Goal: Task Accomplishment & Management: Use online tool/utility

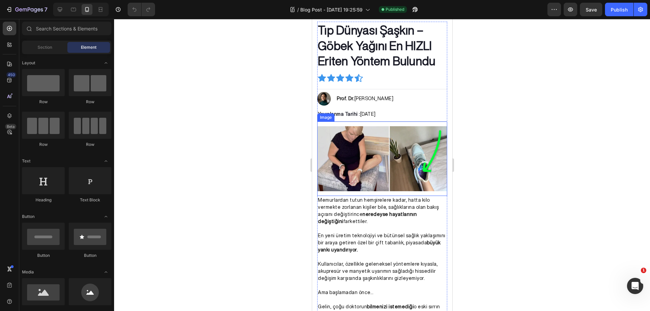
scroll to position [101, 0]
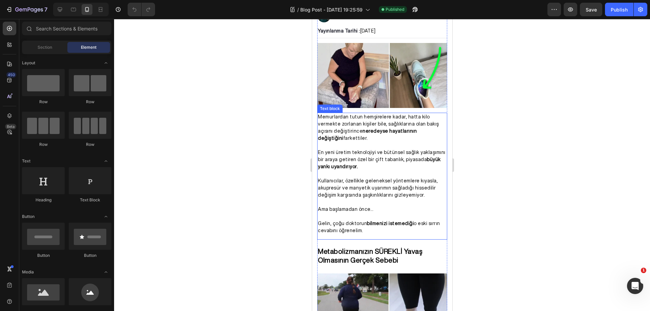
click at [399, 164] on p "En yeni üretim teknolojiyi ve bütünsel sağlık yaklaşımını bir araya getiren öze…" at bounding box center [381, 159] width 129 height 21
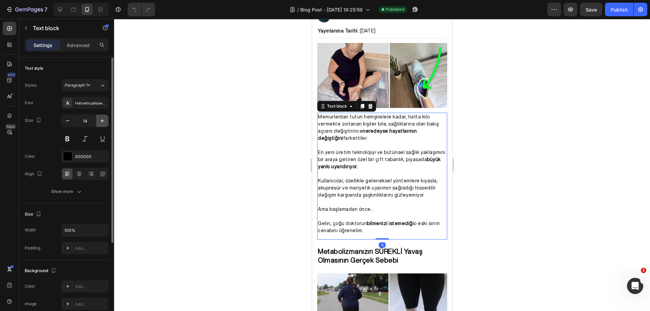
click at [105, 120] on icon "button" at bounding box center [102, 120] width 7 height 7
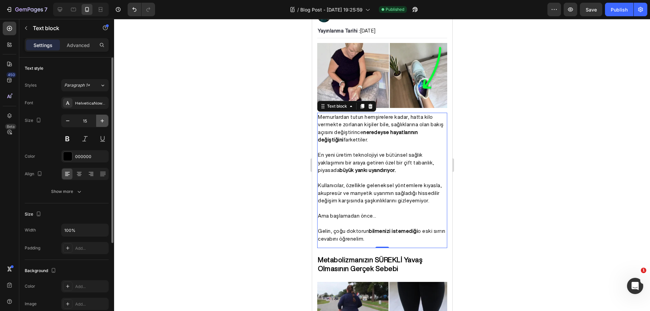
click at [105, 120] on icon "button" at bounding box center [102, 120] width 7 height 7
type input "16"
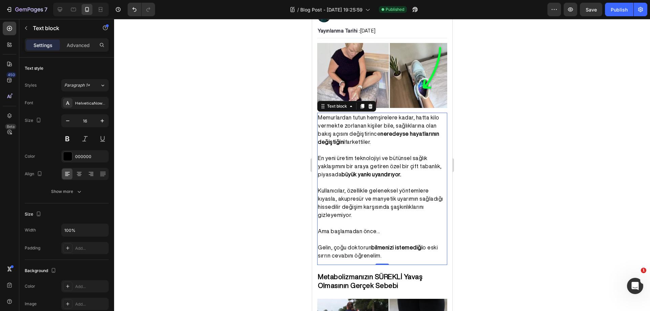
click at [203, 123] on div at bounding box center [382, 165] width 536 height 292
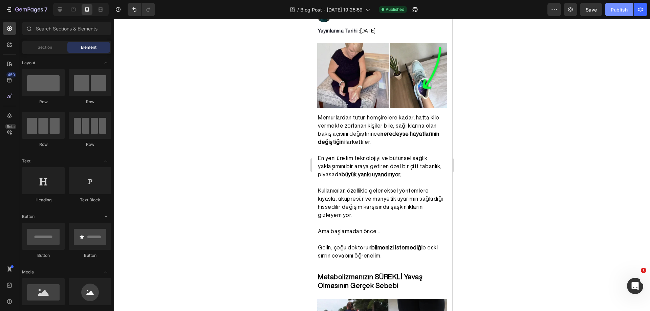
click at [616, 14] on button "Publish" at bounding box center [619, 10] width 28 height 14
click at [388, 159] on p "En yeni üretim teknolojiyi ve bütünsel sağlık yaklaşımını bir araya getiren öze…" at bounding box center [381, 166] width 129 height 24
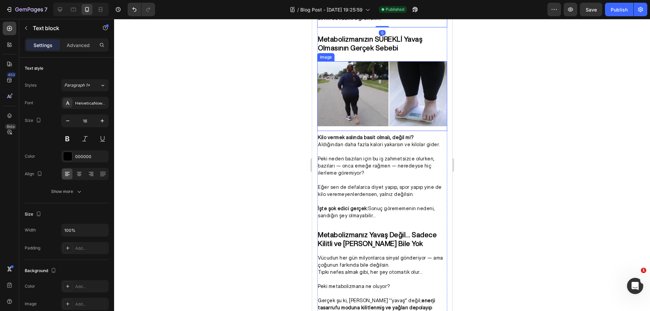
scroll to position [372, 0]
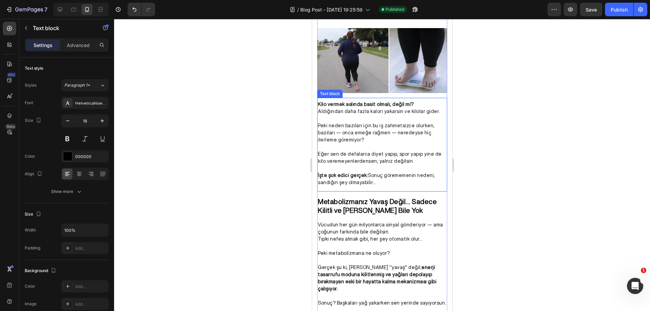
click at [410, 152] on p "Eğer sen de defalarca diyet yapıp, spor yapıp yine de kilo veremeyenlerdensen, …" at bounding box center [381, 158] width 129 height 14
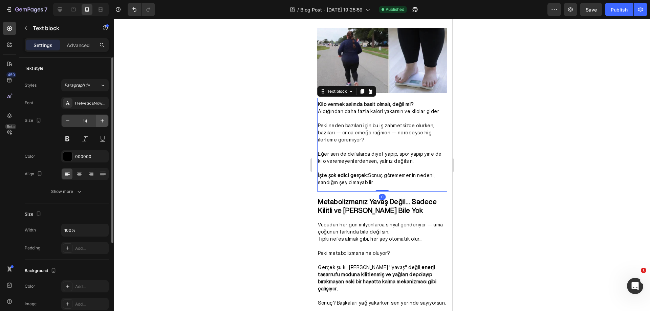
click at [106, 121] on button "button" at bounding box center [102, 121] width 12 height 12
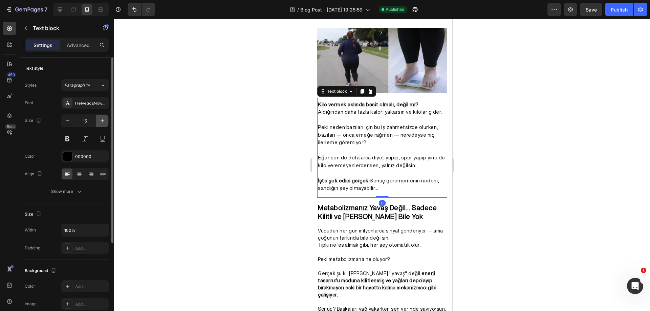
click at [106, 121] on button "button" at bounding box center [102, 121] width 12 height 12
type input "16"
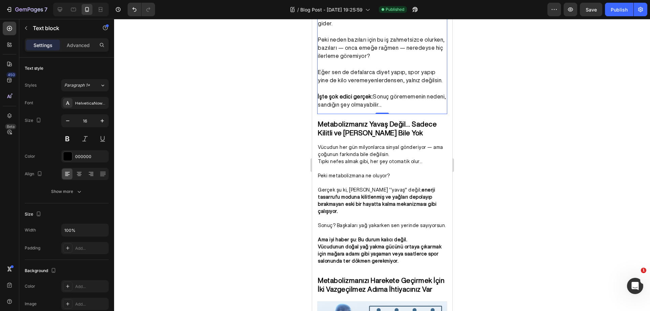
scroll to position [474, 0]
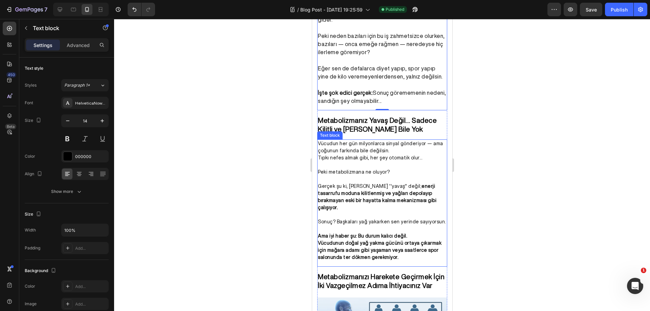
click at [390, 161] on p at bounding box center [381, 164] width 129 height 7
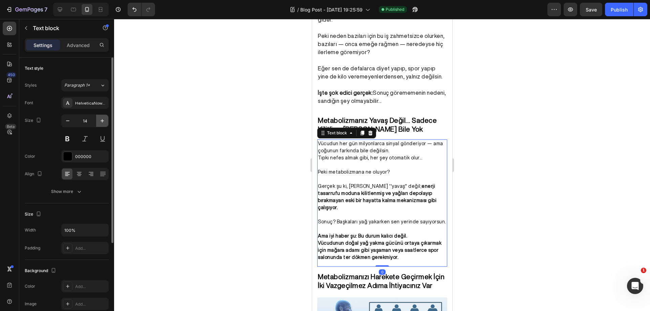
click at [104, 122] on icon "button" at bounding box center [102, 120] width 7 height 7
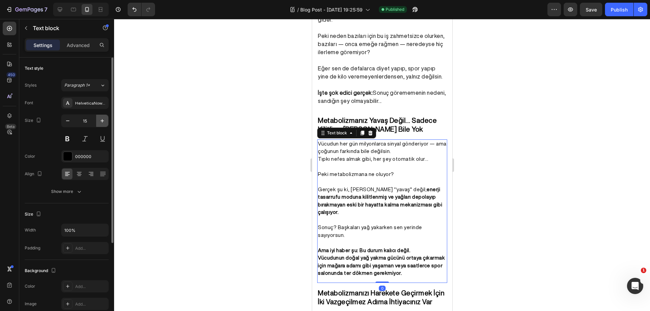
click at [104, 122] on icon "button" at bounding box center [102, 120] width 7 height 7
type input "16"
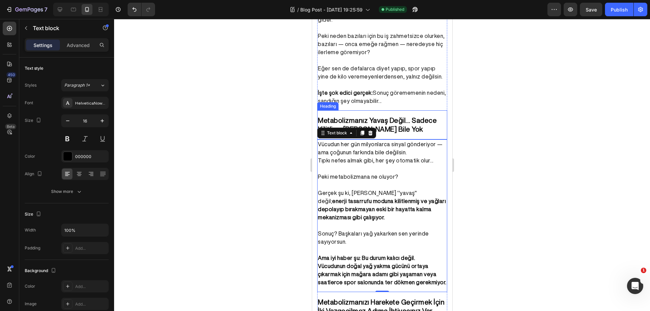
click at [409, 126] on strong "Metabolizmanız Yavaş Değil… Sadece Kilitli ve [PERSON_NAME] Bile Yok" at bounding box center [376, 125] width 119 height 16
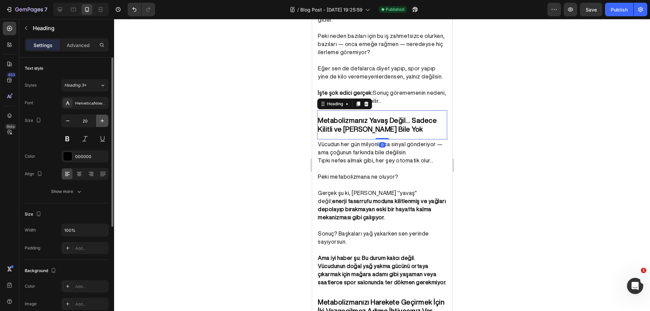
click at [104, 118] on icon "button" at bounding box center [102, 120] width 7 height 7
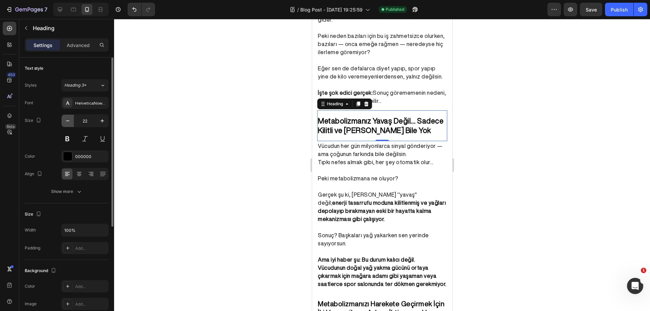
click at [65, 120] on icon "button" at bounding box center [67, 120] width 7 height 7
type input "21"
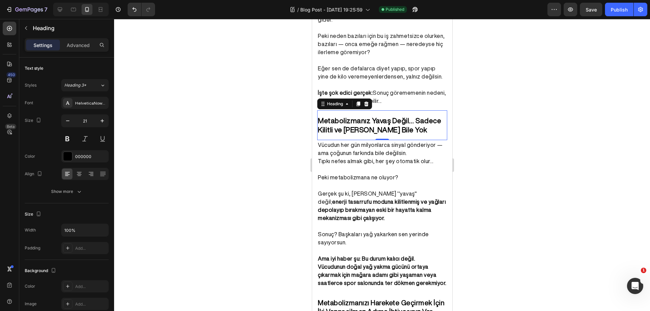
click at [471, 113] on div at bounding box center [382, 165] width 536 height 292
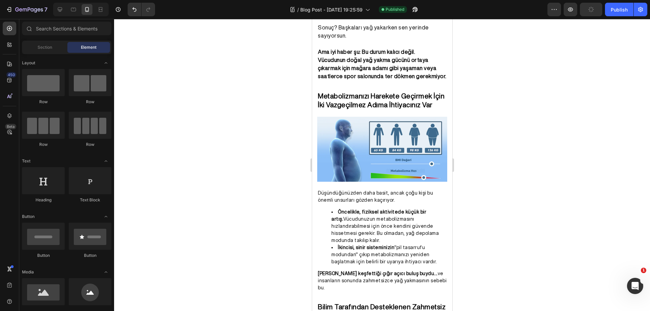
scroll to position [684, 0]
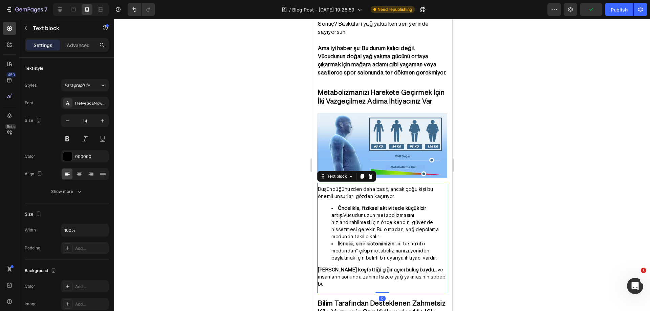
click at [389, 206] on strong "Öncelikle, fiziksel aktivitede küçük bir artış." at bounding box center [378, 212] width 95 height 12
click at [103, 117] on button "button" at bounding box center [102, 121] width 12 height 12
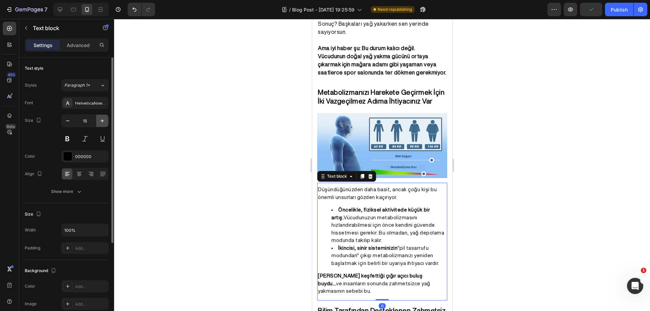
click at [103, 117] on button "button" at bounding box center [102, 121] width 12 height 12
type input "16"
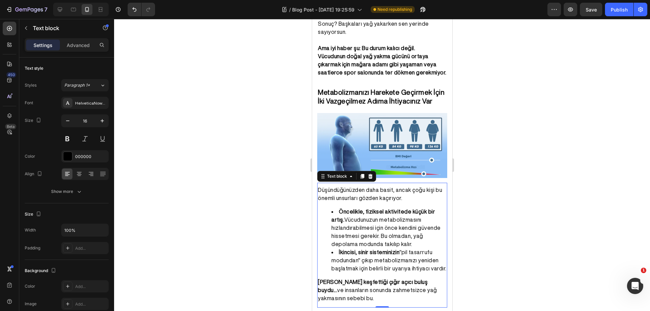
click at [297, 166] on div at bounding box center [382, 165] width 536 height 292
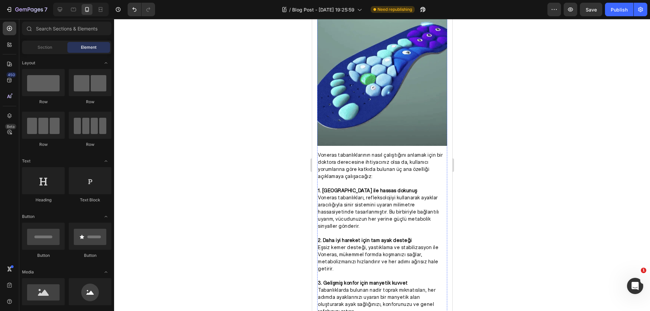
scroll to position [1022, 0]
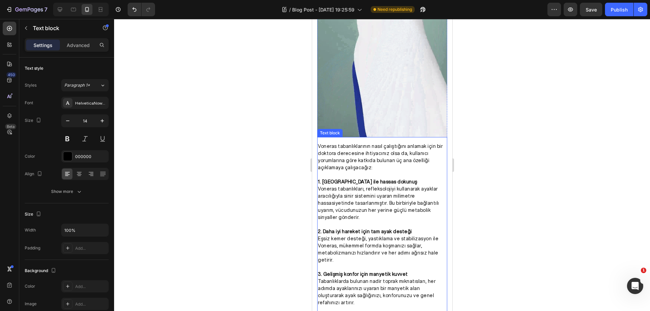
click at [416, 172] on p at bounding box center [381, 174] width 129 height 7
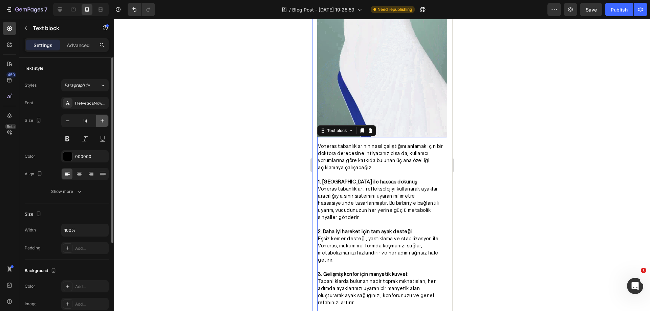
click at [105, 116] on button "button" at bounding box center [102, 121] width 12 height 12
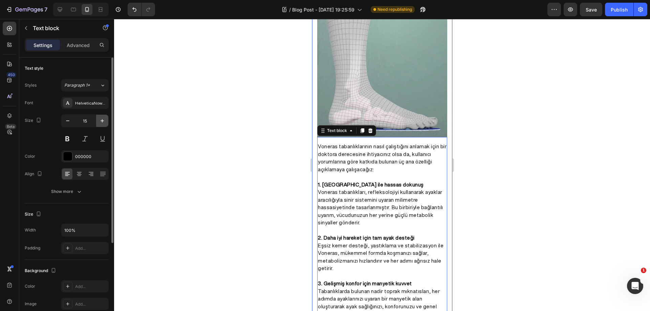
click at [104, 117] on icon "button" at bounding box center [102, 120] width 7 height 7
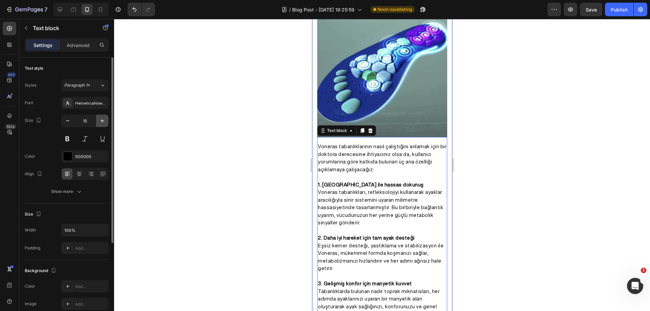
type input "16"
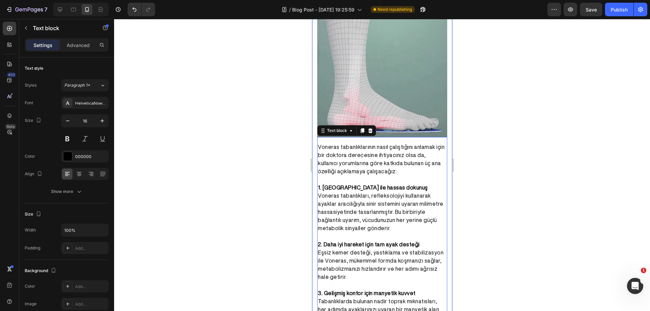
click at [199, 145] on div at bounding box center [382, 165] width 536 height 292
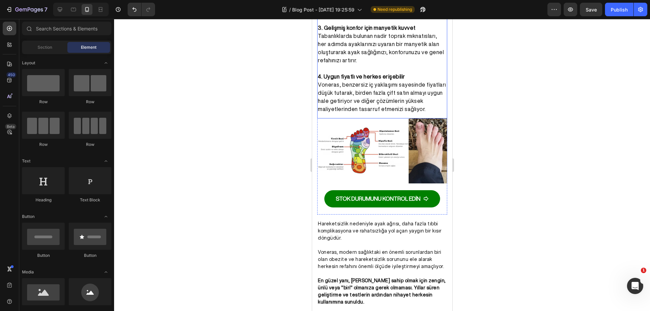
scroll to position [1361, 0]
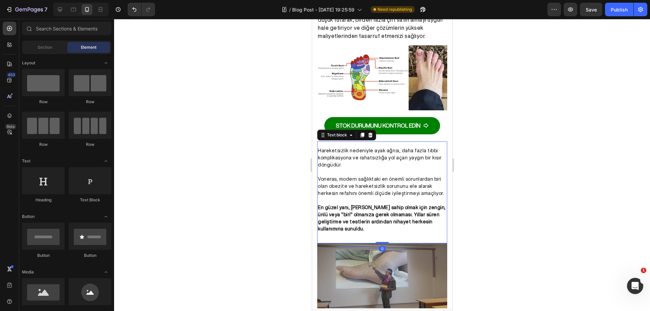
click at [386, 187] on p "Voneras, modern sağlıktaki en önemli sorunlardan biri olan obezite ve hareketsi…" at bounding box center [381, 186] width 129 height 21
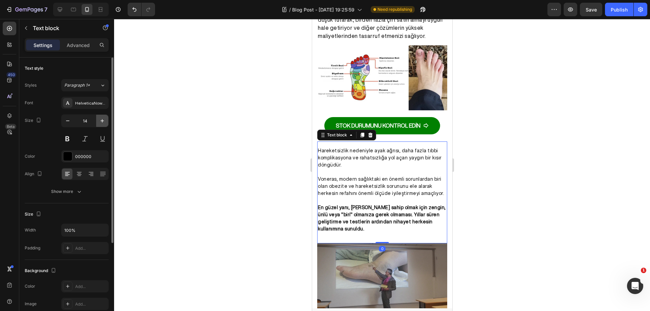
click at [103, 121] on icon "button" at bounding box center [102, 120] width 7 height 7
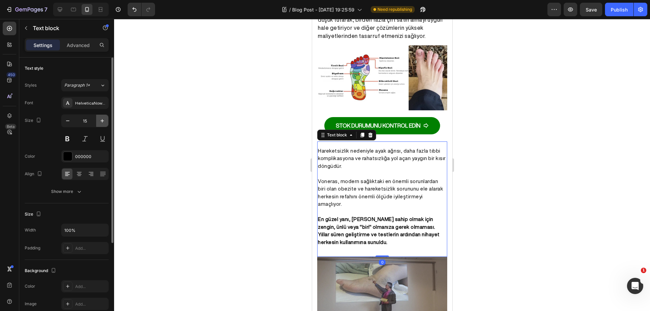
click at [103, 121] on icon "button" at bounding box center [102, 120] width 7 height 7
type input "16"
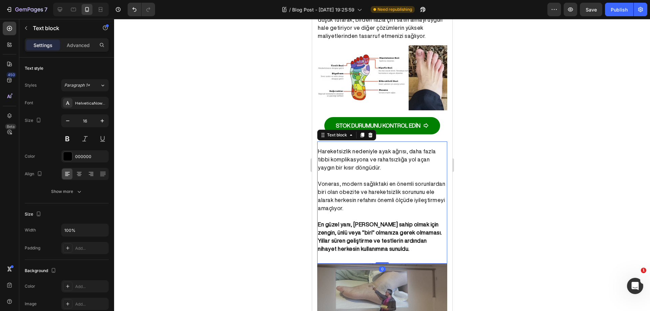
click at [266, 170] on div at bounding box center [382, 165] width 536 height 292
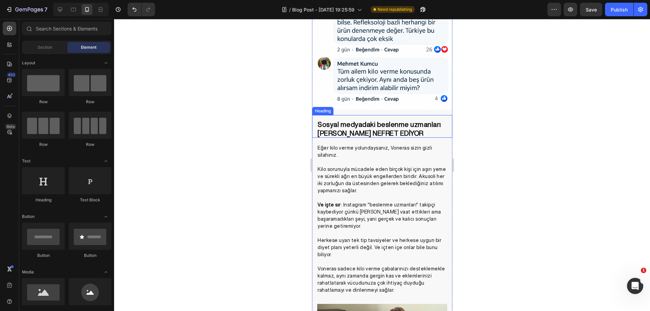
scroll to position [1800, 0]
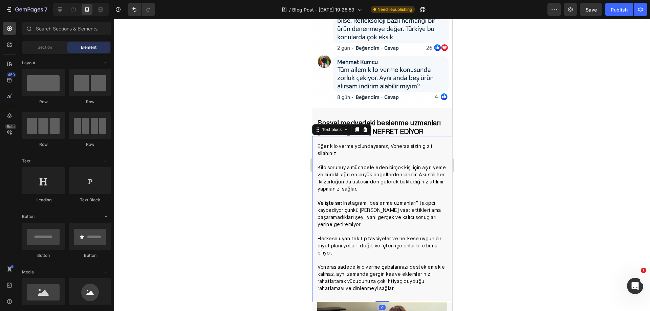
click at [372, 176] on p "Kilo sorunuyla mücadele eden birçok kişi için aşırı yeme ve sürekli ağrı en büy…" at bounding box center [381, 178] width 129 height 28
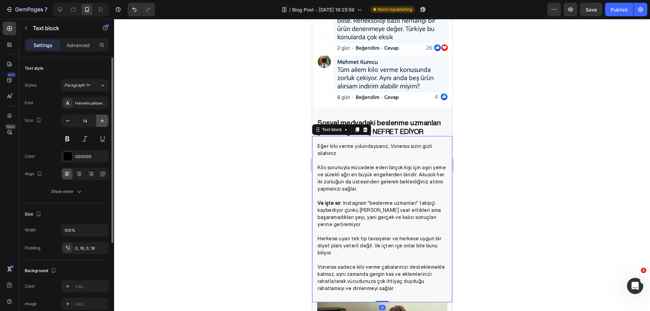
click at [103, 123] on icon "button" at bounding box center [102, 120] width 7 height 7
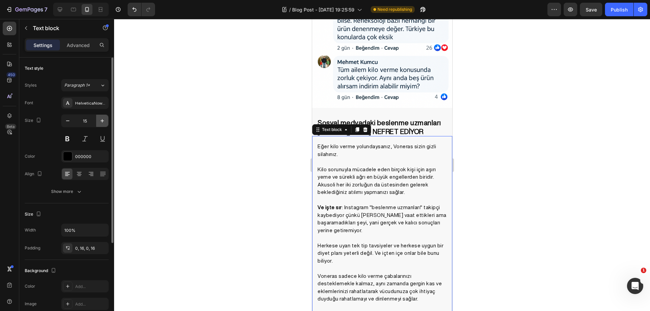
click at [103, 123] on icon "button" at bounding box center [102, 120] width 7 height 7
type input "16"
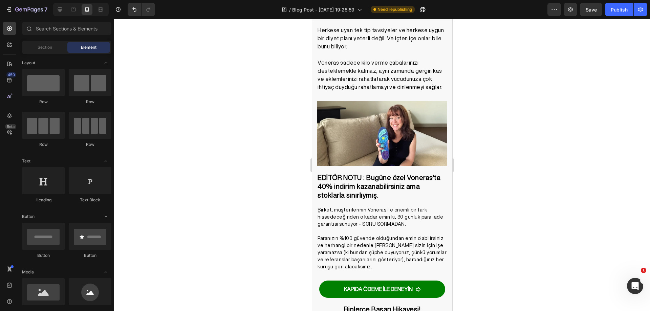
scroll to position [2069, 0]
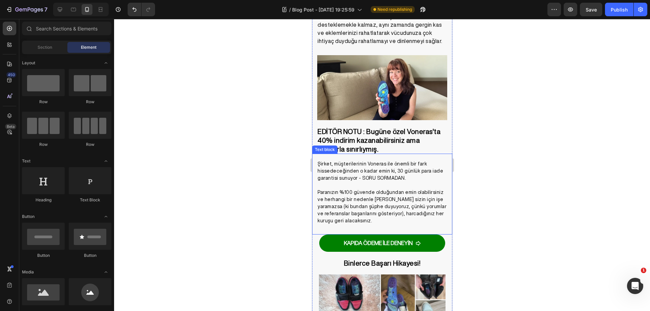
click at [389, 168] on p "Şirket, müşterilerinin Voneras ile önemli bir fark hissedeceğinden o kadar emin…" at bounding box center [381, 170] width 129 height 21
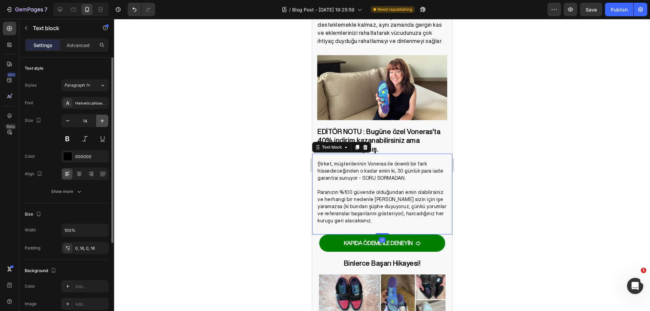
click at [102, 119] on icon "button" at bounding box center [102, 120] width 7 height 7
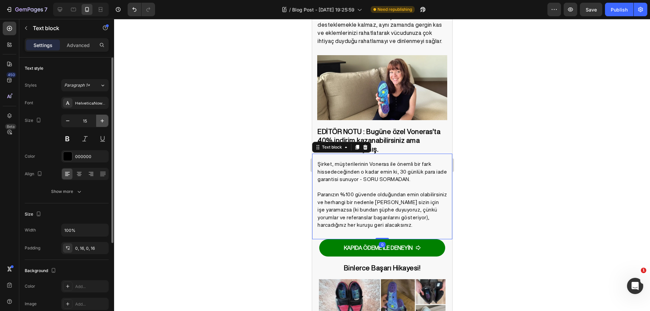
click at [102, 119] on icon "button" at bounding box center [102, 120] width 7 height 7
type input "16"
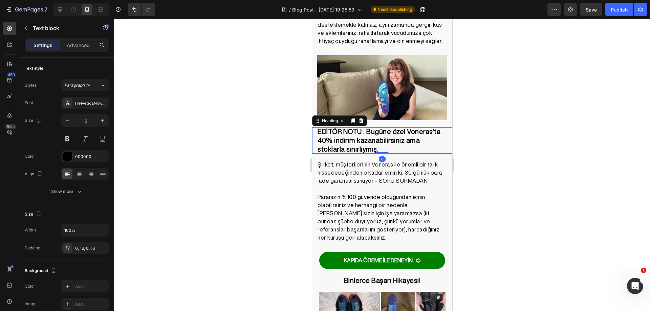
click at [413, 130] on strong "EDİTÖR NOTU : Bugüne özel Voneras'ta 40% indirim kazanabilirsiniz ama stoklarla…" at bounding box center [378, 140] width 123 height 25
click at [100, 121] on icon "button" at bounding box center [102, 120] width 7 height 7
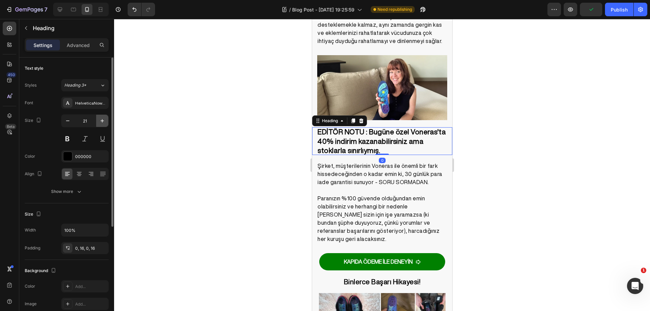
click at [100, 121] on icon "button" at bounding box center [102, 120] width 7 height 7
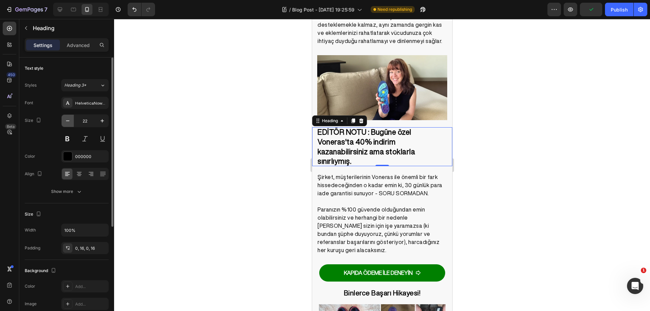
click at [69, 121] on icon "button" at bounding box center [67, 120] width 7 height 7
type input "21"
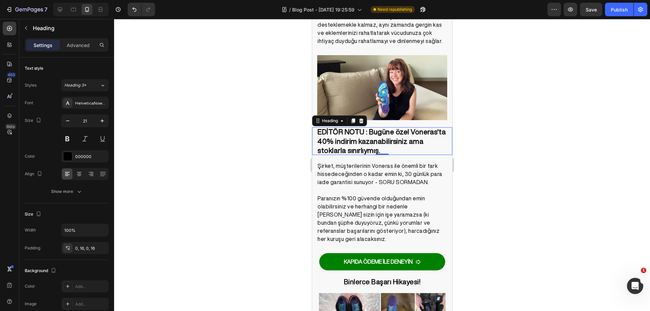
click at [187, 132] on div at bounding box center [382, 165] width 536 height 292
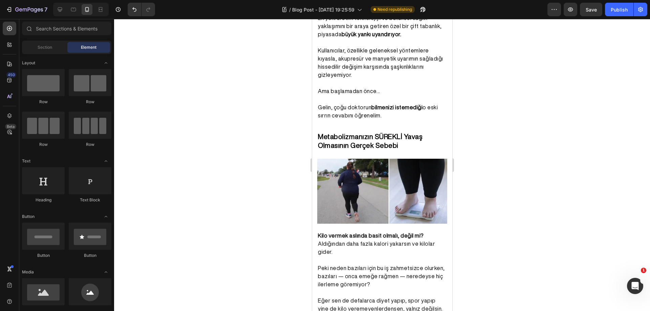
scroll to position [0, 0]
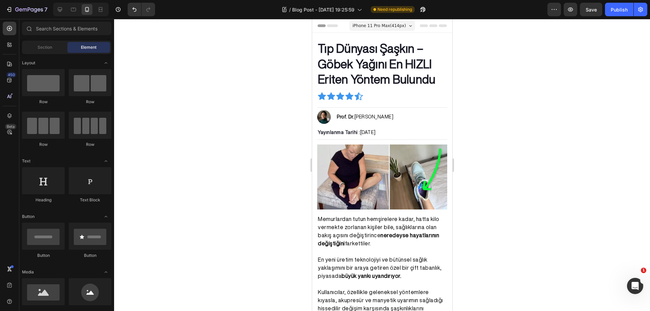
drag, startPoint x: 448, startPoint y: 195, endPoint x: 752, endPoint y: 38, distance: 342.1
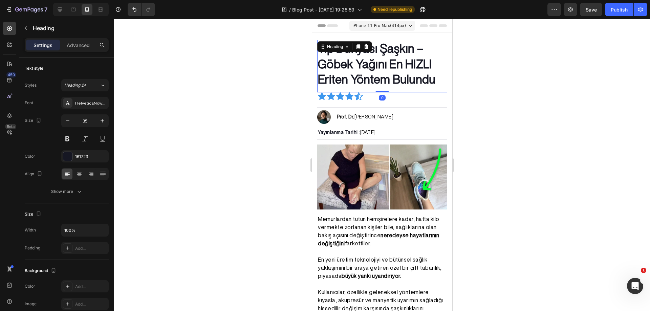
click at [404, 70] on h1 "Tıp Dünyası Şaşkın – Göbek Yağını En HIZLI Eriten Yöntem Bulundu" at bounding box center [382, 64] width 130 height 48
click at [70, 156] on div at bounding box center [67, 156] width 9 height 9
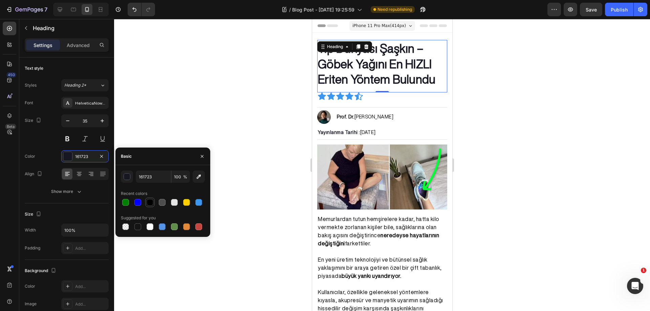
click at [151, 199] on div at bounding box center [150, 202] width 8 height 8
type input "000000"
click at [178, 116] on div at bounding box center [382, 165] width 536 height 292
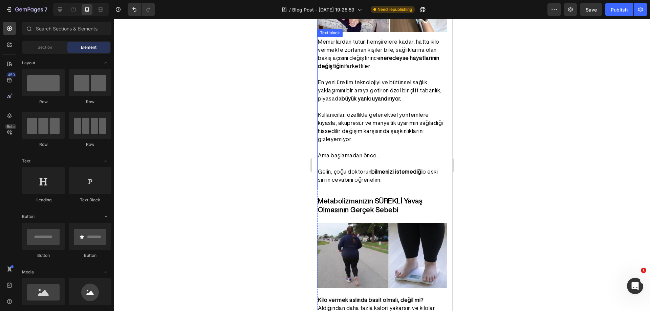
scroll to position [203, 0]
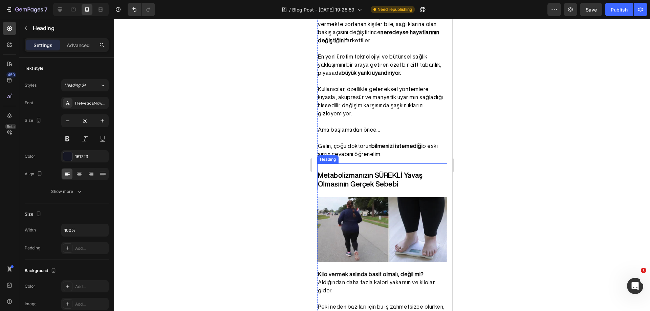
click at [398, 172] on strong "Metabolizmanızın SÜREKLİ Yavaş Olmasının Gerçek Sebebi" at bounding box center [369, 180] width 105 height 16
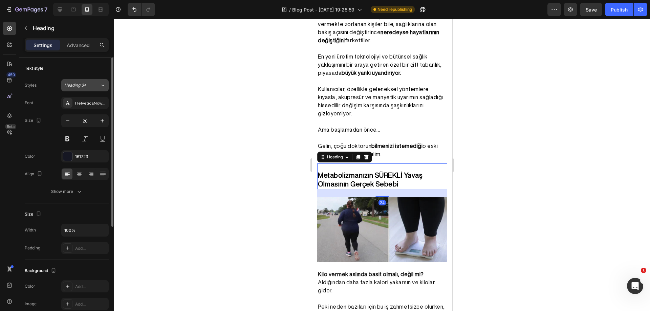
click at [78, 82] on span "Heading 3*" at bounding box center [75, 85] width 22 height 6
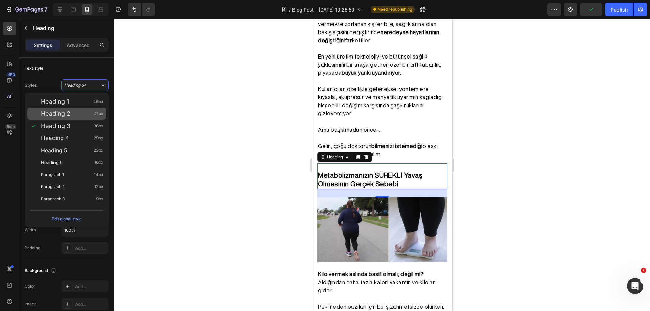
click at [74, 117] on div "Heading 2 41px" at bounding box center [72, 113] width 62 height 7
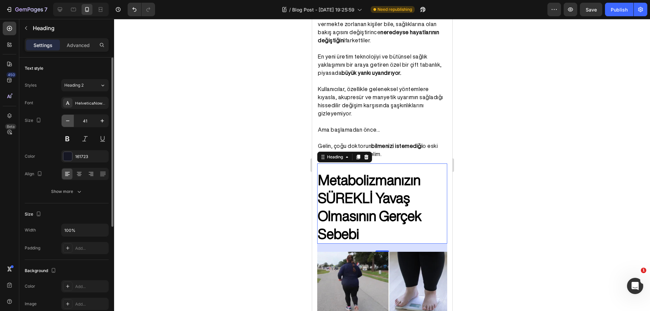
click at [71, 119] on icon "button" at bounding box center [67, 120] width 7 height 7
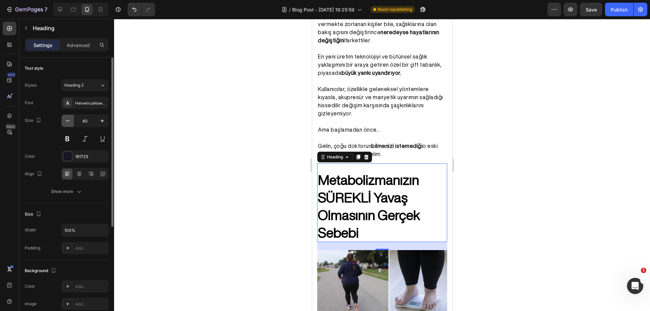
click at [71, 119] on icon "button" at bounding box center [67, 120] width 7 height 7
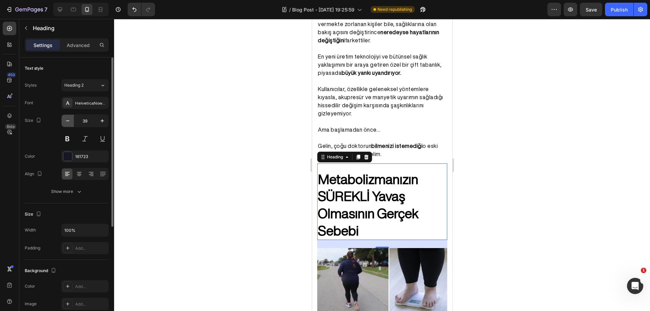
click at [71, 119] on icon "button" at bounding box center [67, 120] width 7 height 7
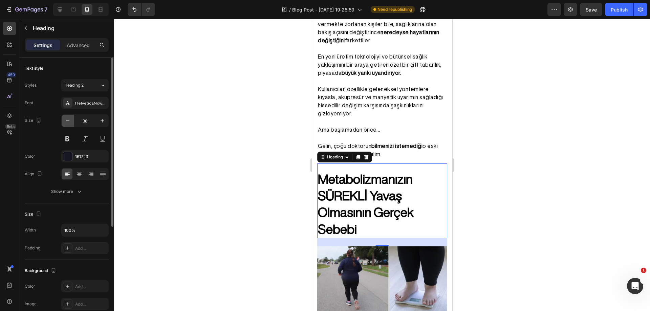
click at [71, 119] on icon "button" at bounding box center [67, 120] width 7 height 7
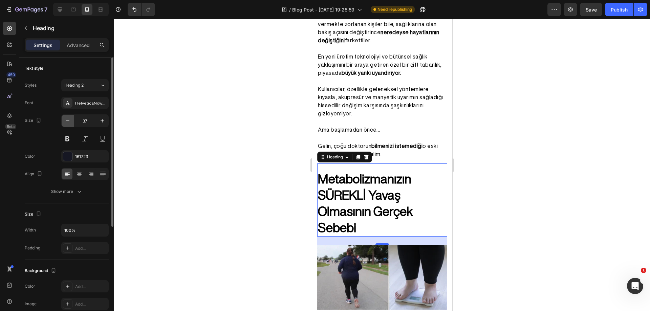
click at [71, 119] on icon "button" at bounding box center [67, 120] width 7 height 7
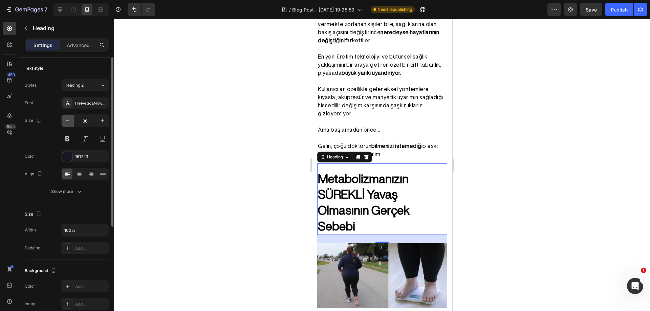
click at [71, 119] on icon "button" at bounding box center [67, 120] width 7 height 7
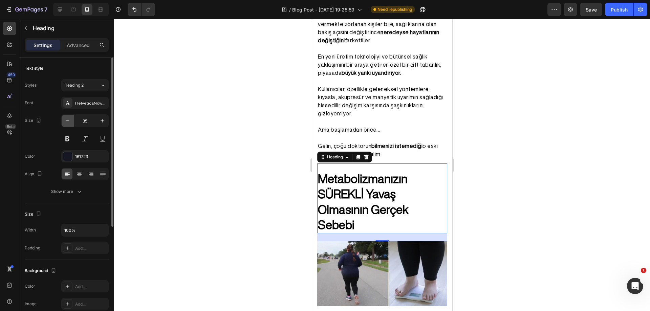
type input "34"
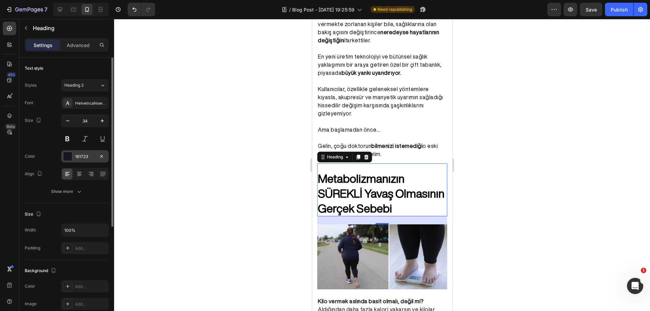
click at [65, 155] on div at bounding box center [67, 156] width 9 height 9
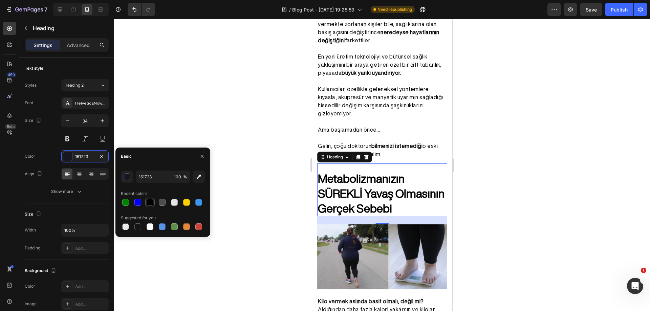
click at [152, 201] on div at bounding box center [149, 202] width 7 height 7
type input "000000"
click at [71, 121] on button "button" at bounding box center [68, 121] width 12 height 12
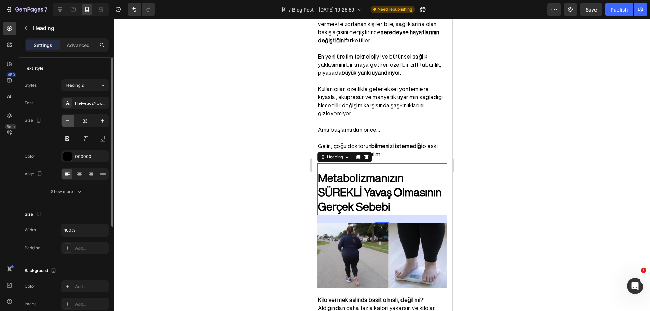
click at [71, 121] on button "button" at bounding box center [68, 121] width 12 height 12
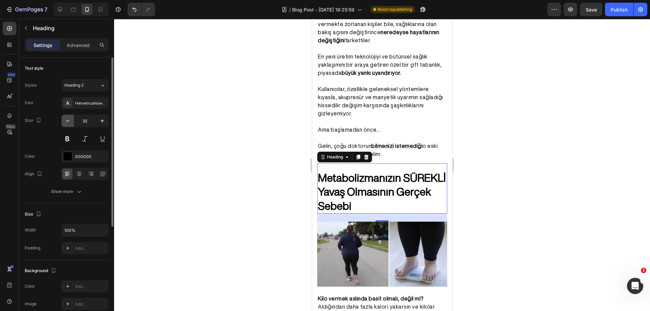
click at [69, 122] on icon "button" at bounding box center [67, 120] width 7 height 7
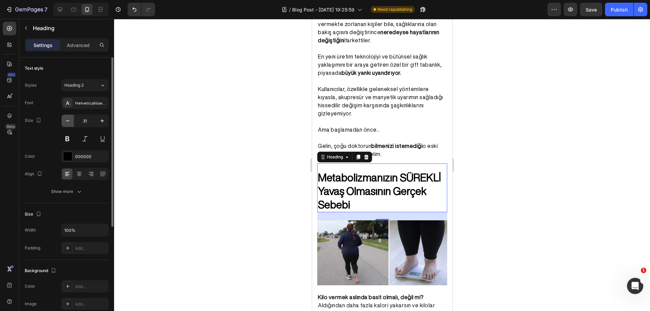
click at [69, 122] on icon "button" at bounding box center [67, 120] width 7 height 7
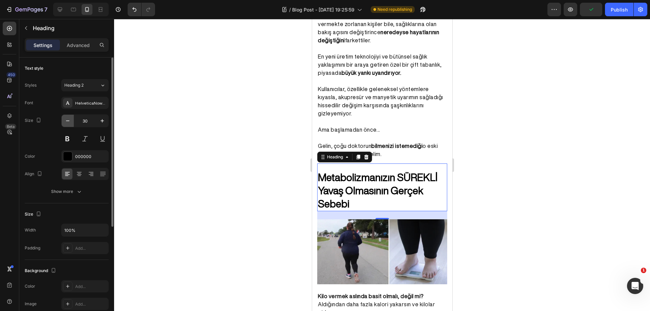
click at [69, 122] on icon "button" at bounding box center [67, 120] width 7 height 7
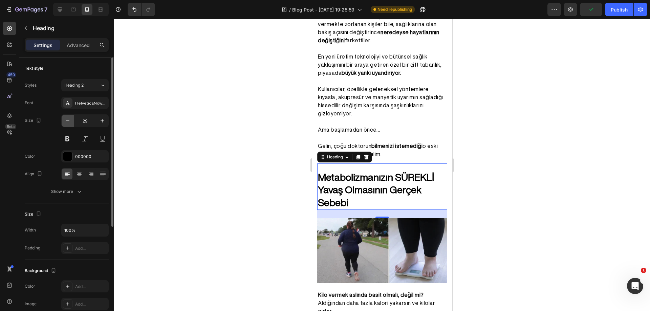
click at [69, 122] on icon "button" at bounding box center [67, 120] width 7 height 7
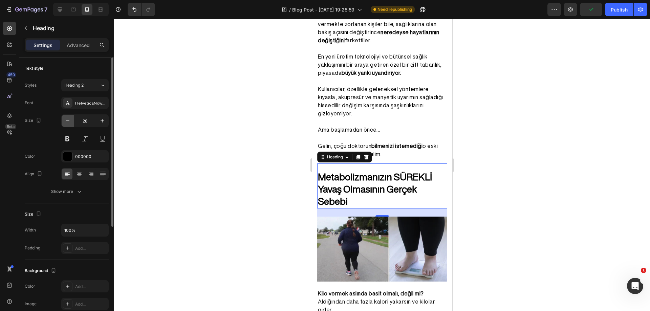
click at [69, 122] on icon "button" at bounding box center [67, 120] width 7 height 7
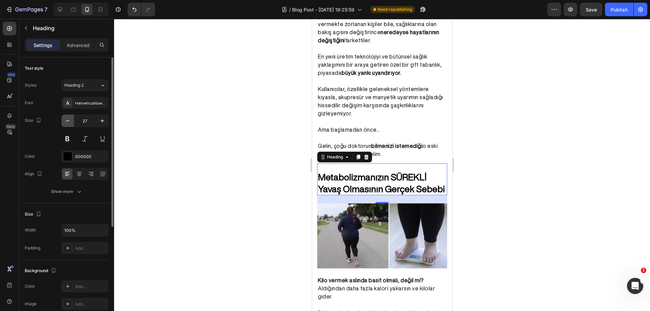
click at [69, 122] on icon "button" at bounding box center [67, 120] width 7 height 7
type input "26"
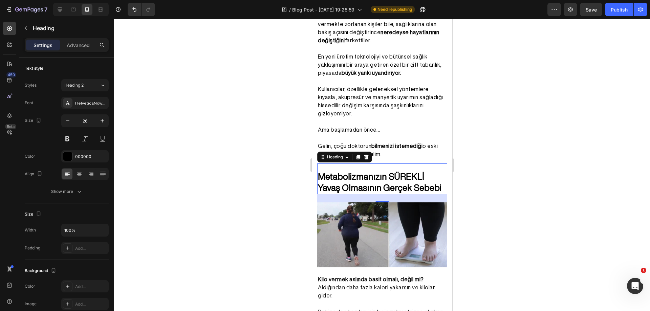
click at [167, 136] on div at bounding box center [382, 165] width 536 height 292
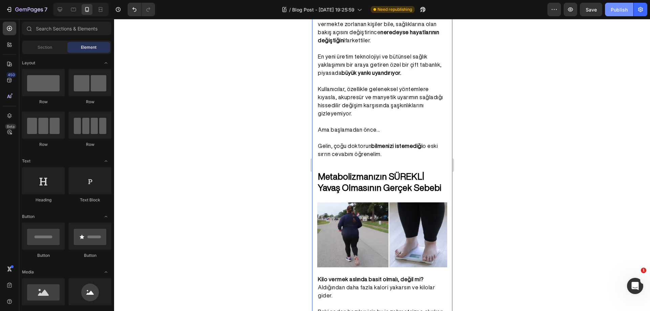
click at [610, 12] on div "Publish" at bounding box center [618, 9] width 17 height 7
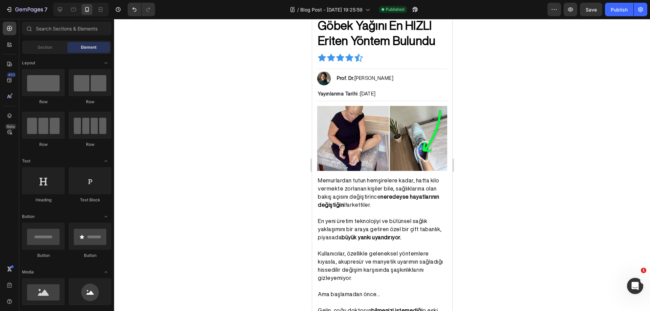
drag, startPoint x: 448, startPoint y: 56, endPoint x: 835, endPoint y: 73, distance: 386.7
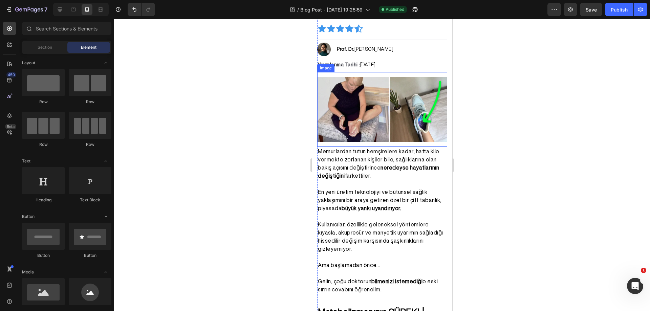
scroll to position [242, 0]
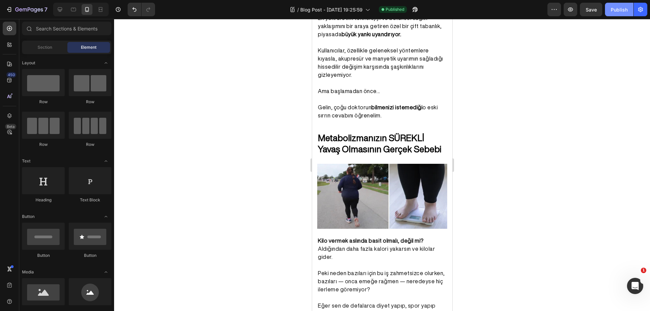
click at [613, 11] on div "Publish" at bounding box center [618, 9] width 17 height 7
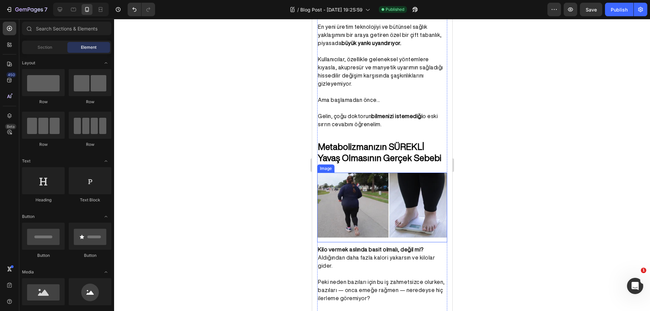
scroll to position [208, 0]
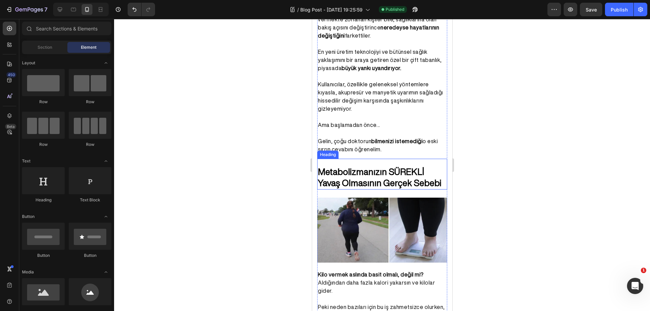
click at [402, 179] on strong "Metabolizmanızın SÜREKLİ Yavaş Olmasının Gerçek Sebebi" at bounding box center [378, 177] width 123 height 20
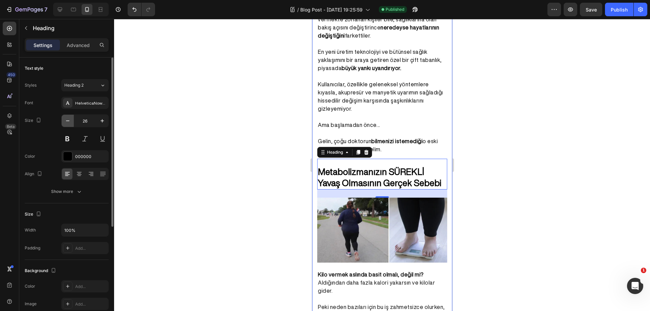
click at [69, 123] on icon "button" at bounding box center [67, 120] width 7 height 7
click at [100, 119] on icon "button" at bounding box center [102, 120] width 7 height 7
click at [84, 88] on span "Heading 2" at bounding box center [73, 85] width 19 height 6
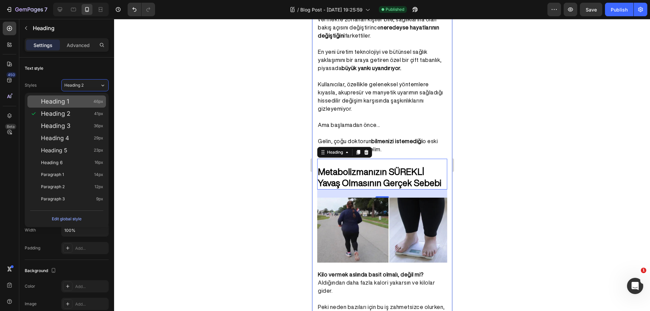
click at [77, 99] on div "Heading 1 46px" at bounding box center [72, 101] width 62 height 7
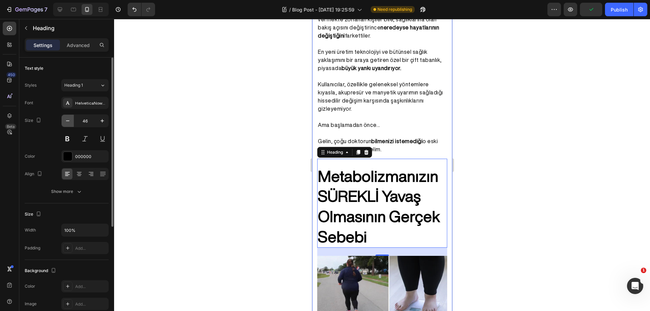
click at [66, 123] on icon "button" at bounding box center [67, 120] width 7 height 7
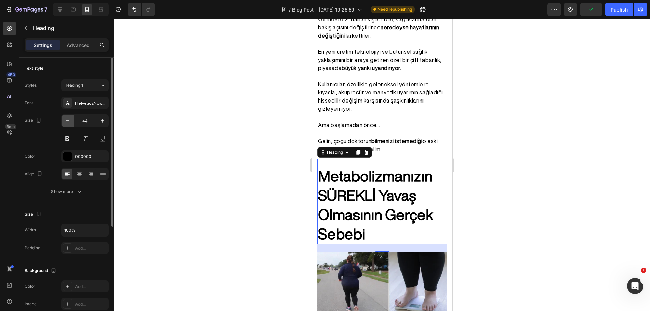
click at [66, 123] on icon "button" at bounding box center [67, 120] width 7 height 7
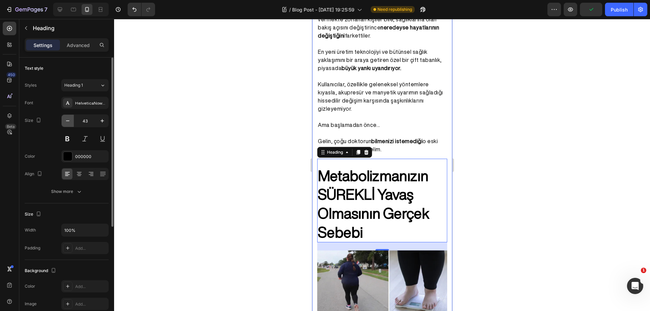
click at [66, 123] on icon "button" at bounding box center [67, 120] width 7 height 7
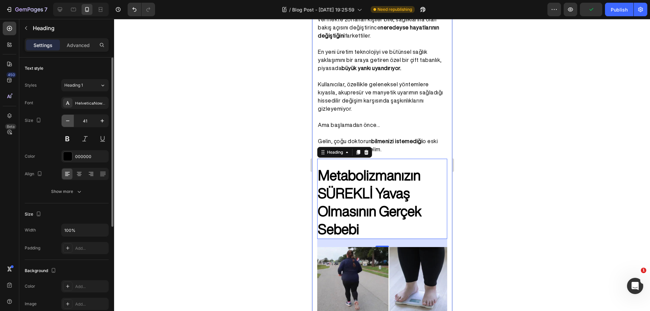
click at [66, 123] on icon "button" at bounding box center [67, 120] width 7 height 7
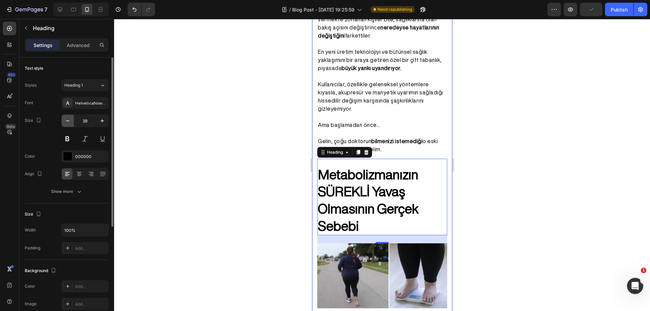
click at [66, 123] on icon "button" at bounding box center [67, 120] width 7 height 7
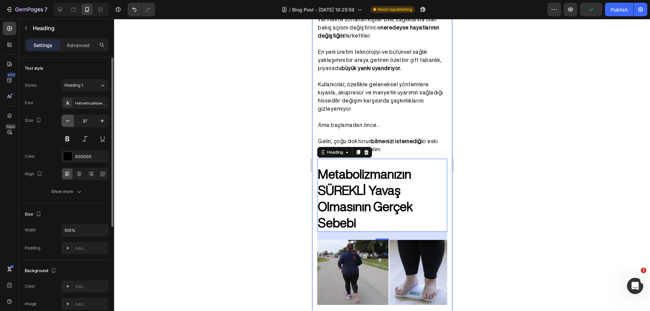
click at [66, 123] on icon "button" at bounding box center [67, 120] width 7 height 7
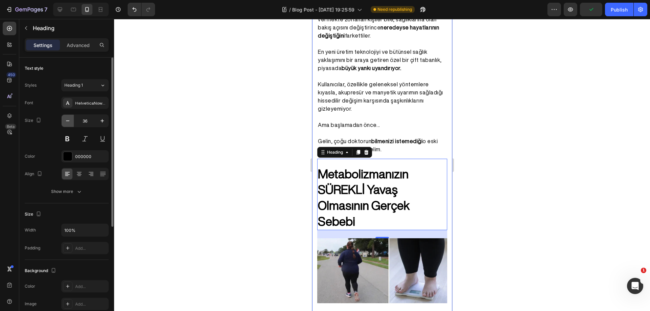
click at [66, 123] on icon "button" at bounding box center [67, 120] width 7 height 7
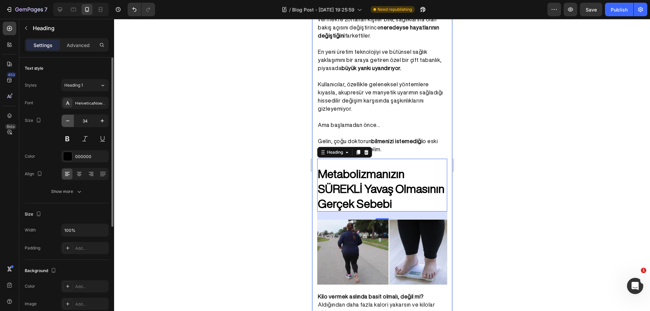
click at [66, 123] on icon "button" at bounding box center [67, 120] width 7 height 7
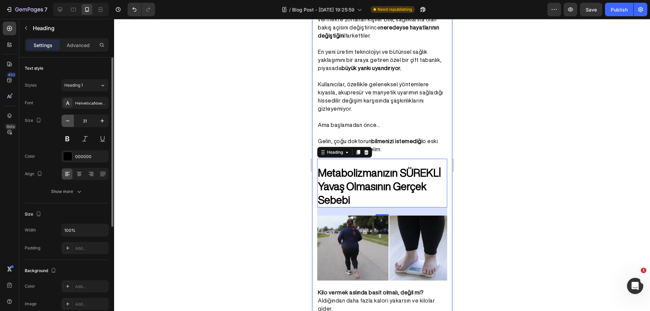
click at [66, 123] on icon "button" at bounding box center [67, 120] width 7 height 7
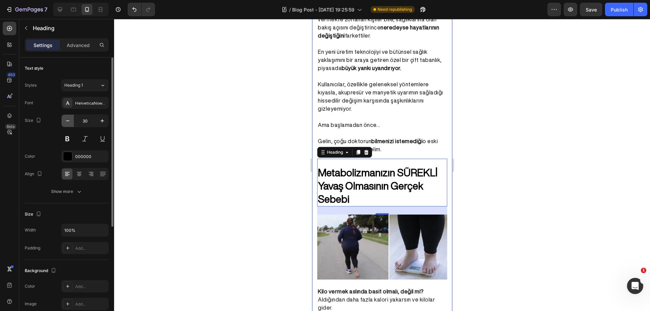
click at [66, 123] on icon "button" at bounding box center [67, 120] width 7 height 7
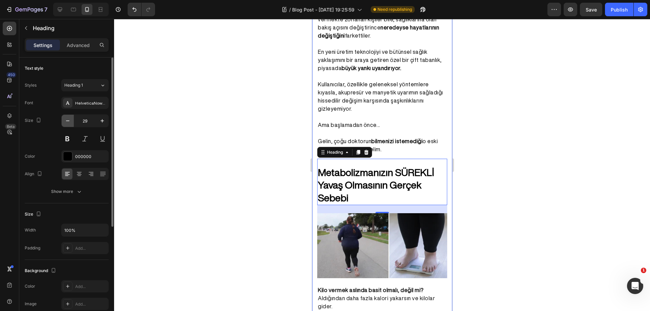
click at [66, 123] on icon "button" at bounding box center [67, 120] width 7 height 7
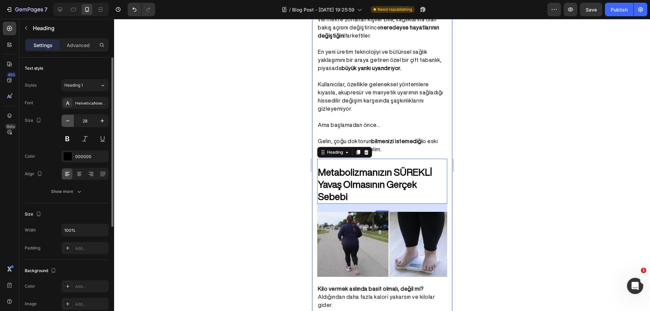
click at [66, 123] on icon "button" at bounding box center [67, 120] width 7 height 7
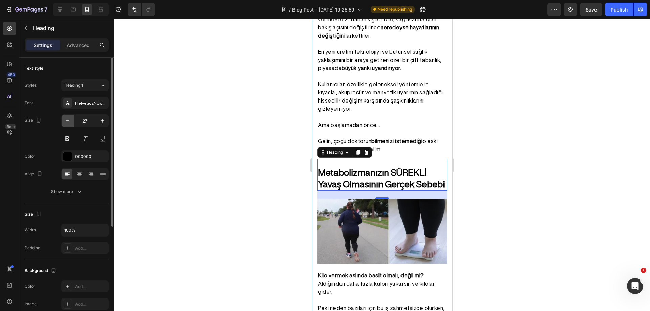
click at [66, 123] on icon "button" at bounding box center [67, 120] width 7 height 7
type input "26"
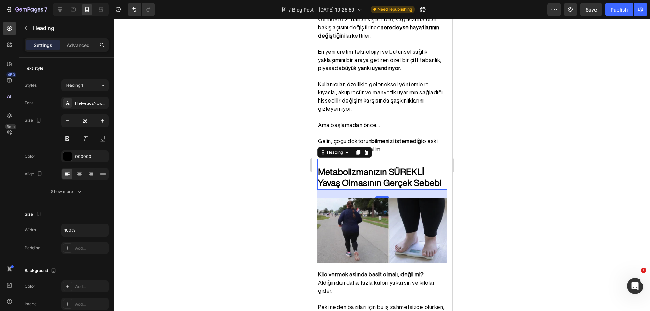
click at [476, 132] on div at bounding box center [382, 165] width 536 height 292
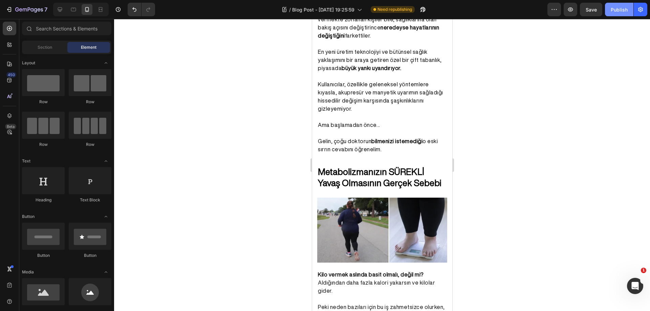
click at [617, 14] on button "Publish" at bounding box center [619, 10] width 28 height 14
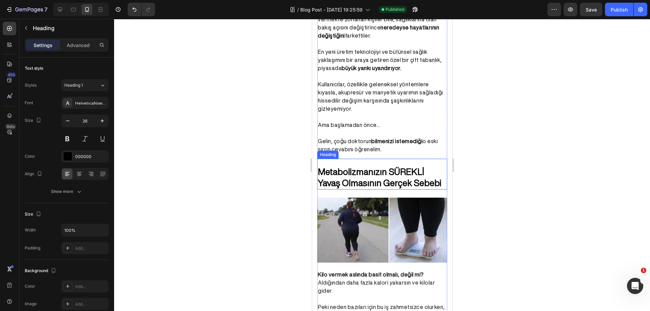
click at [387, 174] on h2 "Metabolizmanızın SÜREKLİ Yavaş Olmasının Gerçek Sebebi" at bounding box center [382, 177] width 130 height 24
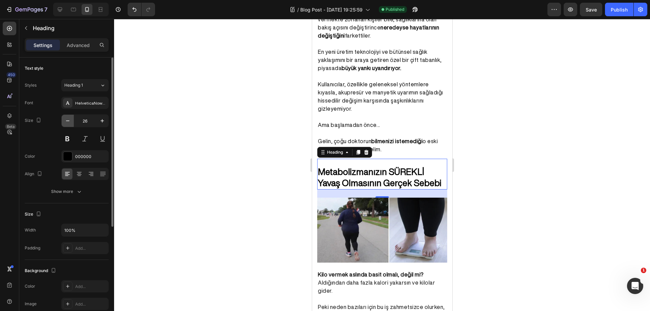
click at [69, 123] on icon "button" at bounding box center [67, 120] width 7 height 7
type input "25"
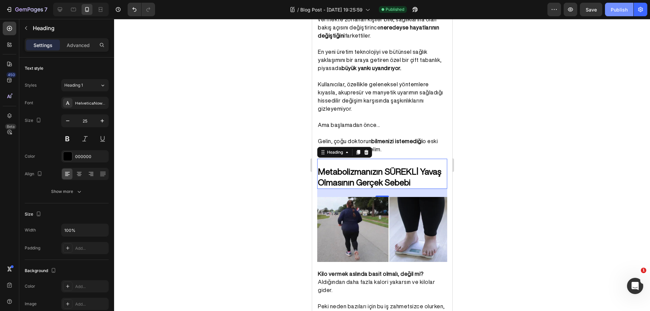
click at [624, 12] on div "Publish" at bounding box center [618, 9] width 17 height 7
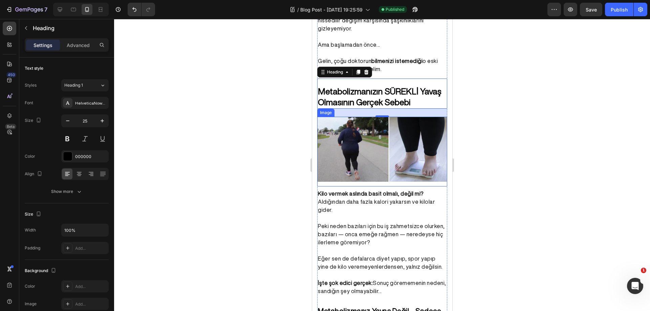
scroll to position [377, 0]
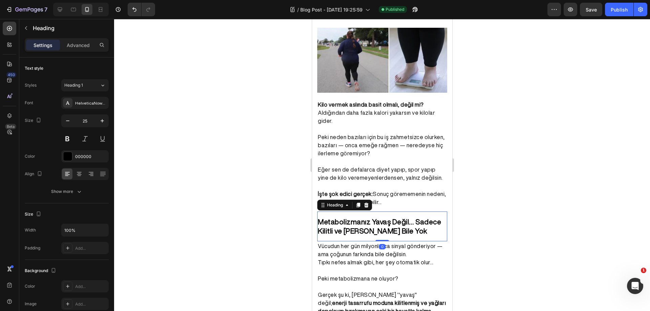
click at [398, 218] on strong "Metabolizmanız Yavaş Değil… Sadece Kilitli ve [PERSON_NAME] Bile Yok" at bounding box center [378, 226] width 123 height 16
click at [96, 83] on div "Heading 3*" at bounding box center [82, 85] width 36 height 6
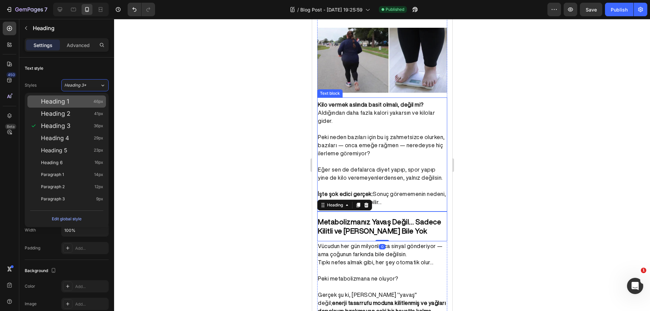
click at [85, 99] on div "Heading 1 46px" at bounding box center [72, 101] width 62 height 7
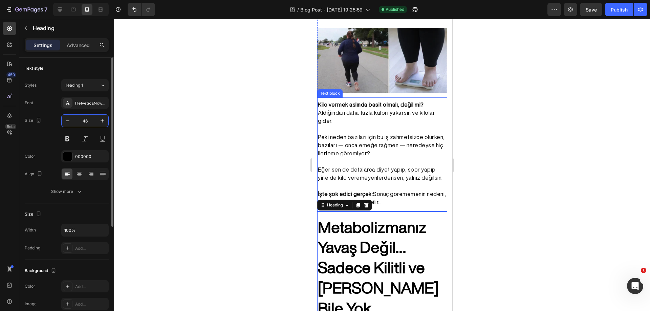
click at [82, 122] on input "46" at bounding box center [85, 121] width 22 height 12
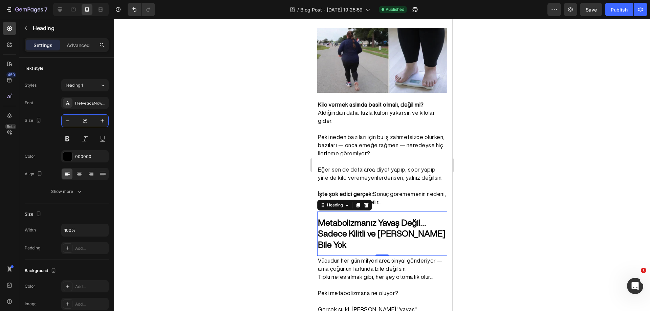
type input "25"
click at [486, 177] on div at bounding box center [382, 165] width 536 height 292
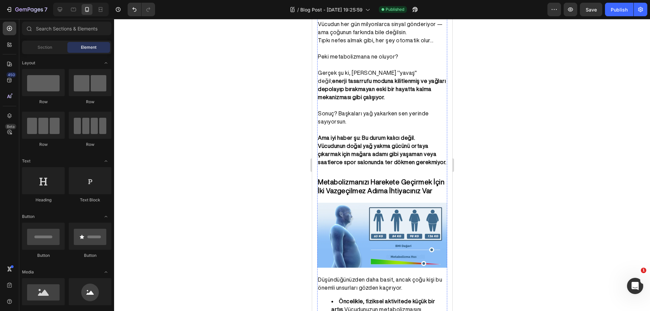
scroll to position [614, 0]
click at [409, 186] on strong "Metabolizmanızı Harekete Geçirmek İçin İki Vazgeçilmez Adıma İhtiyacınız Var" at bounding box center [380, 186] width 127 height 16
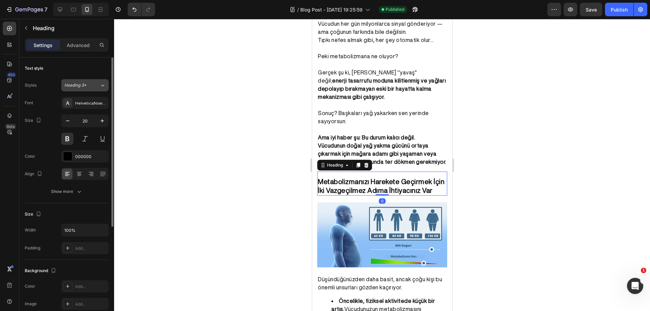
click at [75, 84] on span "Heading 3*" at bounding box center [75, 85] width 22 height 6
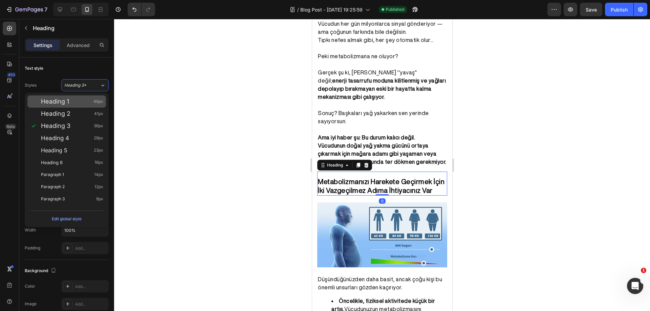
click at [76, 99] on div "Heading 1 46px" at bounding box center [72, 101] width 62 height 7
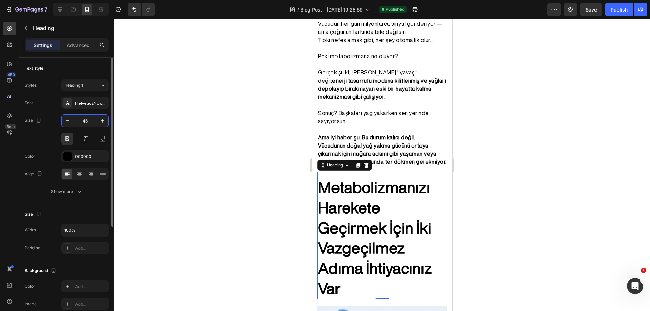
click at [87, 118] on input "46" at bounding box center [85, 121] width 22 height 12
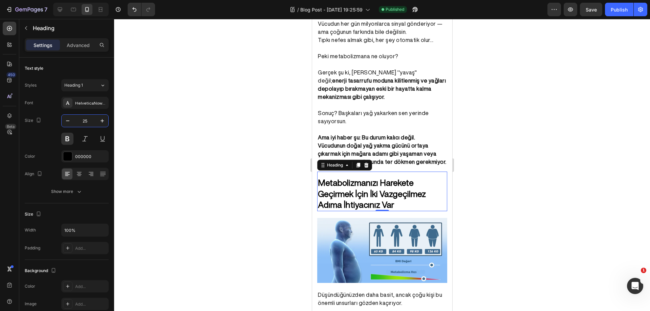
type input "25"
click at [170, 139] on div at bounding box center [382, 165] width 536 height 292
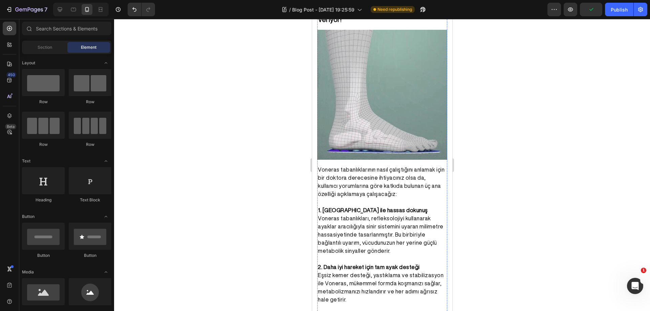
scroll to position [918, 0]
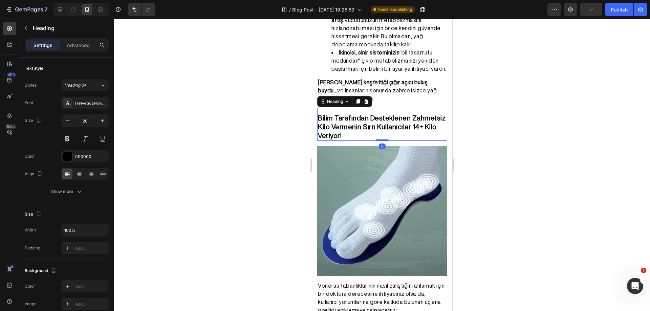
click at [409, 127] on strong "Bilim Tarafından Desteklenen Zahmetsiz Kilo Vermenin Sırrı Kullanıcılar 14+ Kil…" at bounding box center [381, 126] width 128 height 25
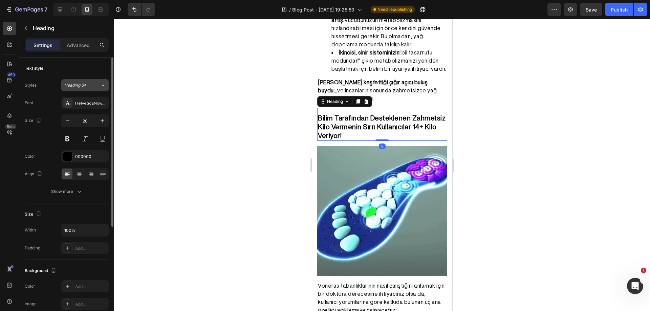
click at [87, 90] on button "Heading 3*" at bounding box center [84, 85] width 47 height 12
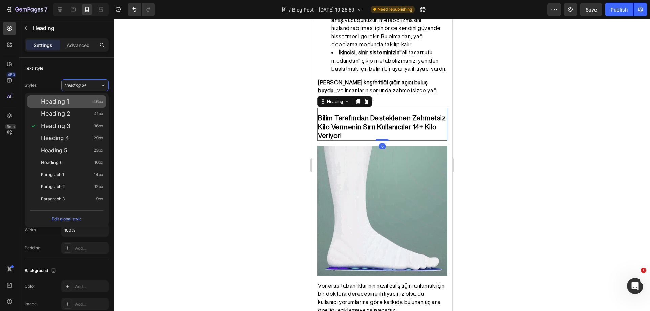
click at [83, 99] on div "Heading 1 46px" at bounding box center [72, 101] width 62 height 7
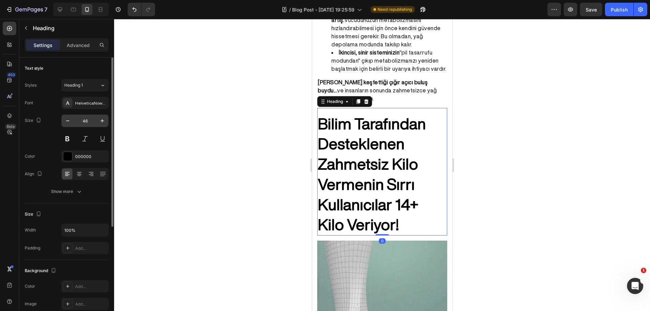
click at [89, 119] on input "46" at bounding box center [85, 121] width 22 height 12
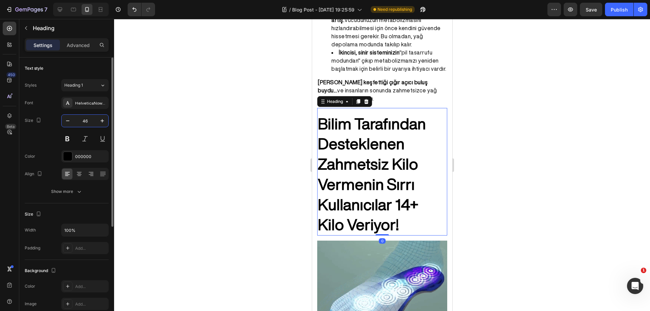
click at [89, 119] on input "46" at bounding box center [85, 121] width 22 height 12
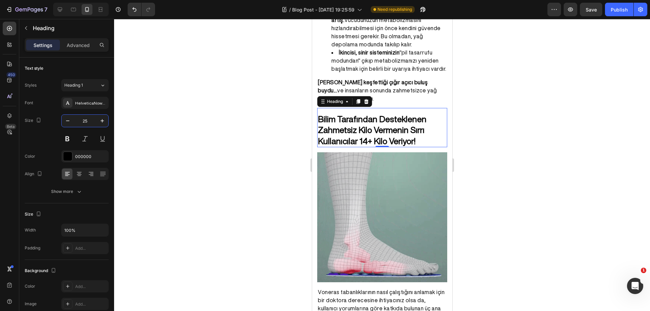
type input "25"
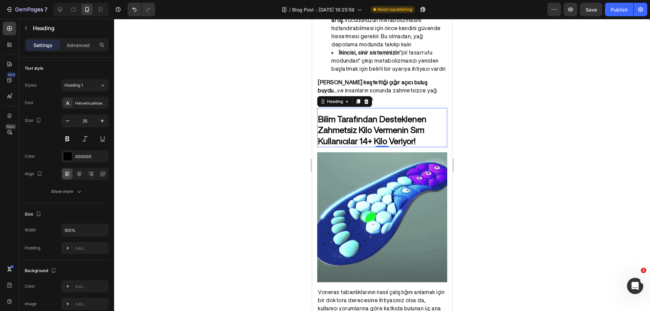
click at [181, 140] on div at bounding box center [382, 165] width 536 height 292
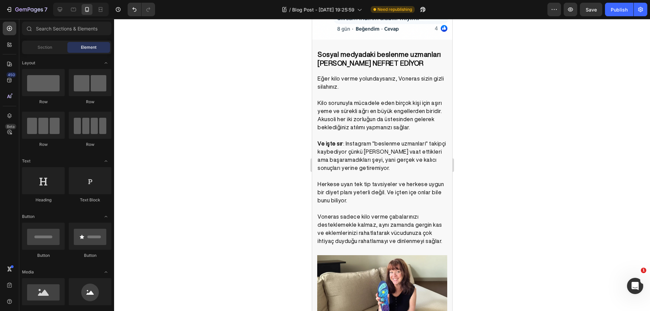
scroll to position [1798, 0]
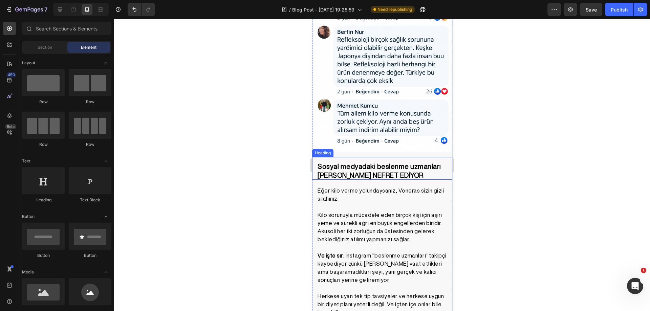
click at [391, 163] on strong "Sosyal medyadaki beslenme uzmanları [PERSON_NAME] NEFRET EDİYOR" at bounding box center [378, 171] width 123 height 16
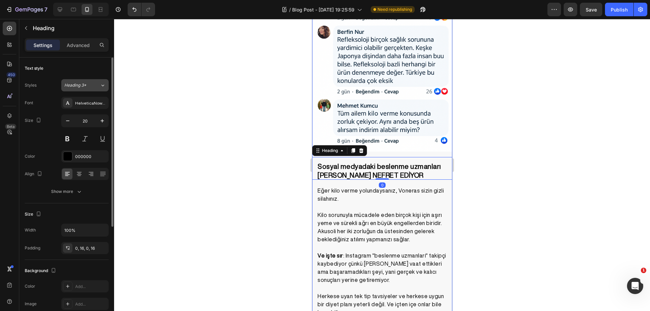
click at [78, 84] on span "Heading 3*" at bounding box center [75, 85] width 22 height 6
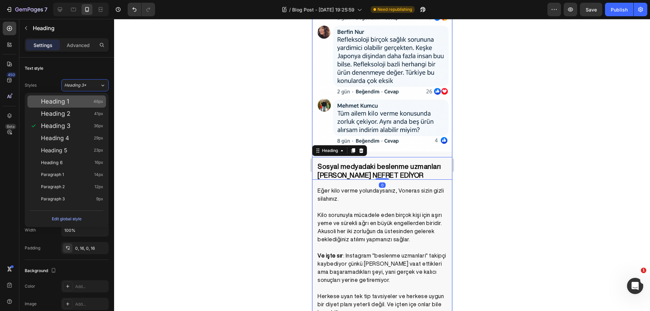
click at [82, 97] on div "Heading 1 46px" at bounding box center [66, 101] width 78 height 12
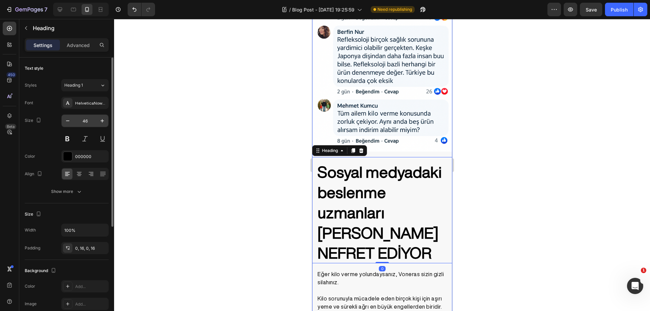
click at [86, 118] on input "46" at bounding box center [85, 121] width 22 height 12
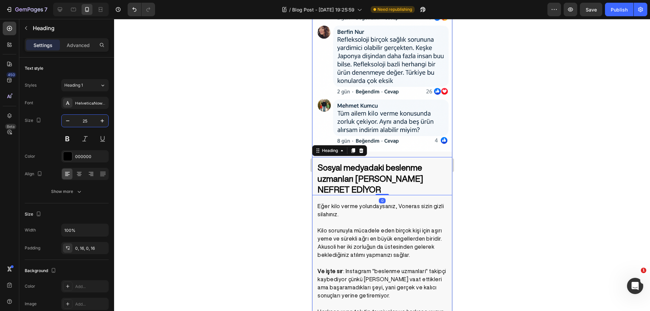
type input "25"
click at [162, 146] on div at bounding box center [382, 165] width 536 height 292
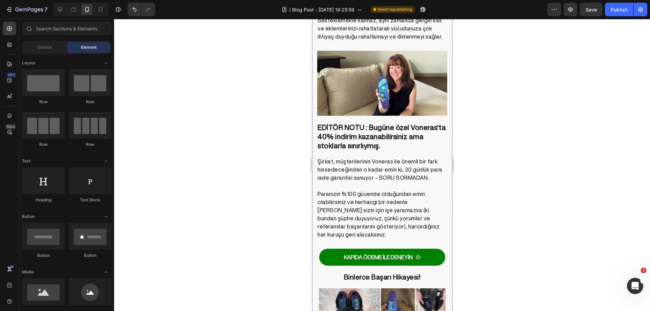
scroll to position [2136, 0]
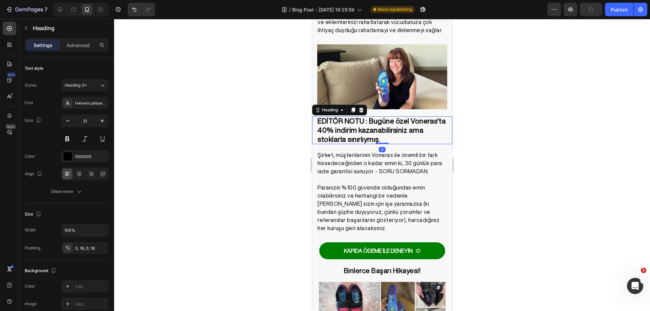
click at [387, 119] on strong "EDİTÖR NOTU : Bugüne özel Voneras'ta 40% indirim kazanabilirsiniz ama stoklarla…" at bounding box center [381, 130] width 128 height 26
click at [86, 89] on button "Heading 3*" at bounding box center [84, 85] width 47 height 12
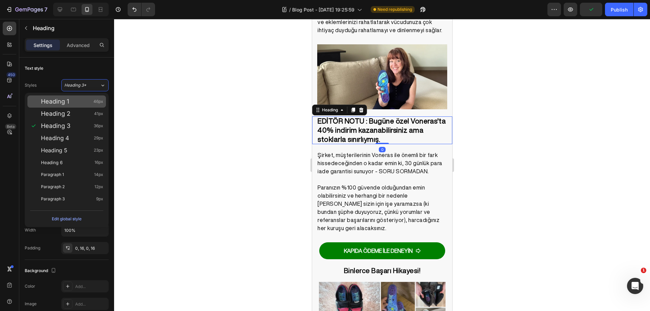
click at [81, 103] on div "Heading 1 46px" at bounding box center [72, 101] width 62 height 7
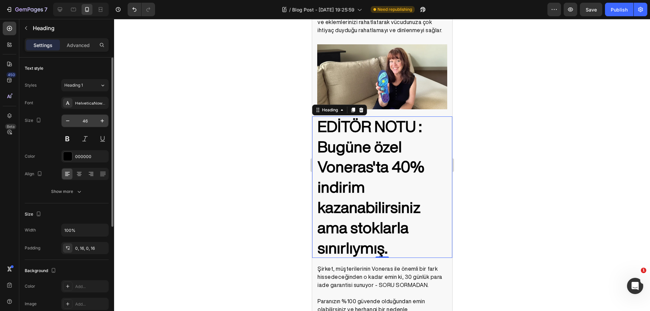
click at [86, 119] on input "46" at bounding box center [85, 121] width 22 height 12
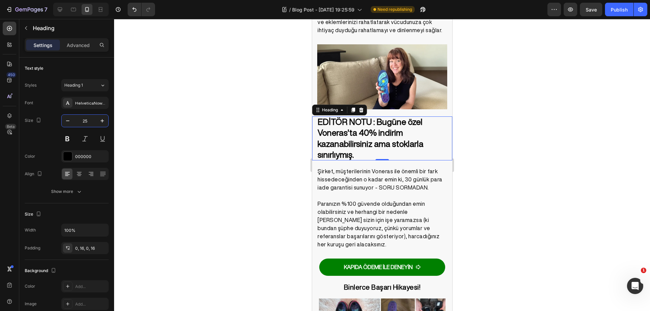
type input "25"
click at [158, 137] on div at bounding box center [382, 165] width 536 height 292
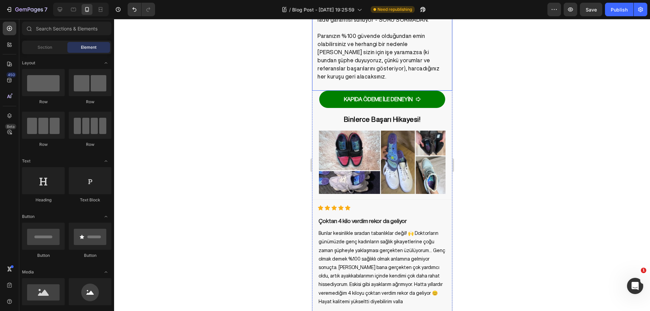
scroll to position [2305, 0]
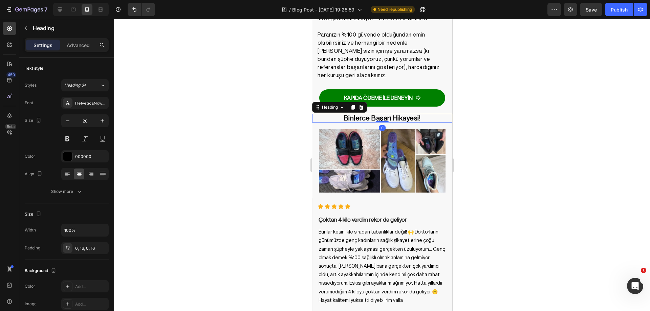
click at [402, 114] on h2 "Binlerce Başarı Hikayesi!" at bounding box center [382, 118] width 140 height 9
click at [86, 84] on span "Heading 3*" at bounding box center [75, 85] width 22 height 6
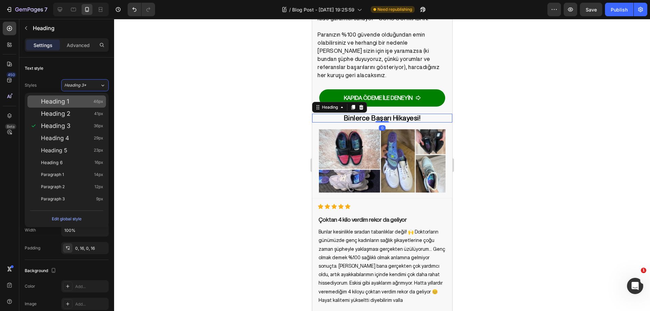
click at [79, 99] on div "Heading 1 46px" at bounding box center [72, 101] width 62 height 7
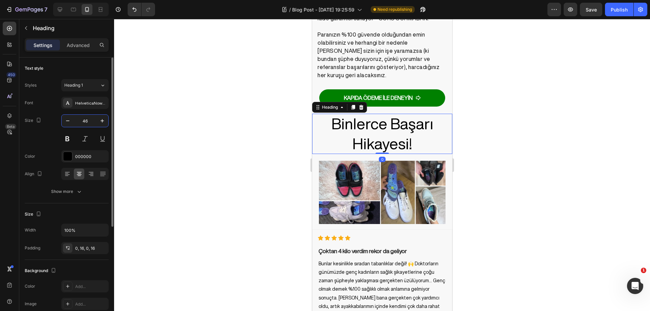
click at [88, 119] on input "46" at bounding box center [85, 121] width 22 height 12
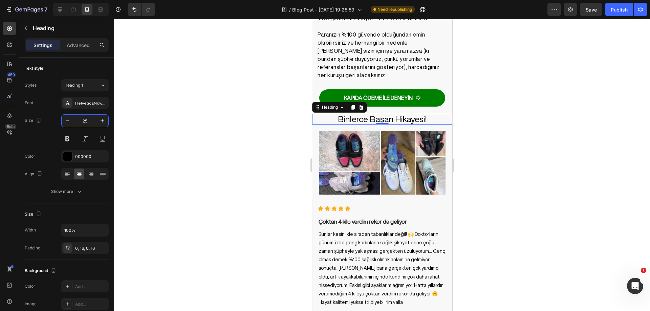
type input "25"
click at [199, 133] on div at bounding box center [382, 165] width 536 height 292
click at [405, 114] on h2 "Binlerce Başarı Hikayesi!" at bounding box center [382, 119] width 140 height 11
click at [71, 136] on button at bounding box center [67, 139] width 12 height 12
click at [202, 149] on div at bounding box center [382, 165] width 536 height 292
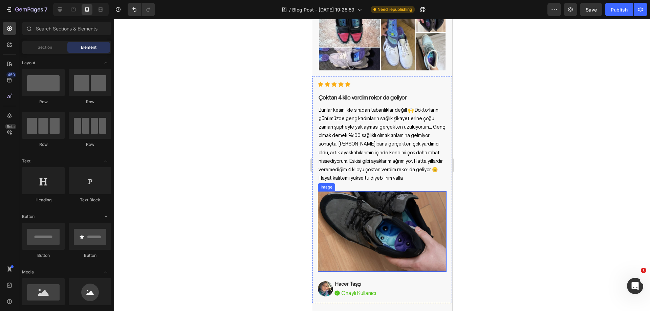
scroll to position [2474, 0]
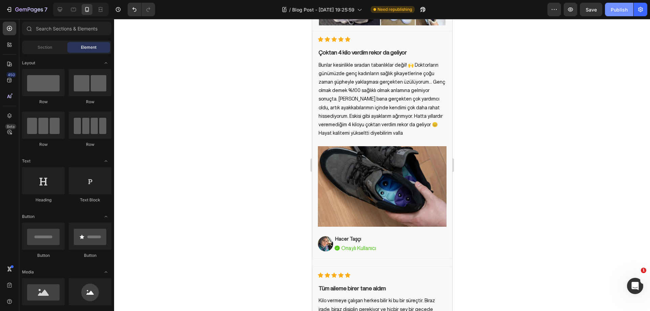
click at [610, 10] on button "Publish" at bounding box center [619, 10] width 28 height 14
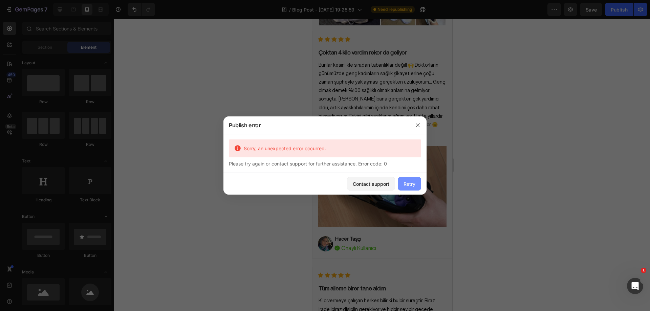
click at [407, 182] on div "Retry" at bounding box center [409, 183] width 12 height 7
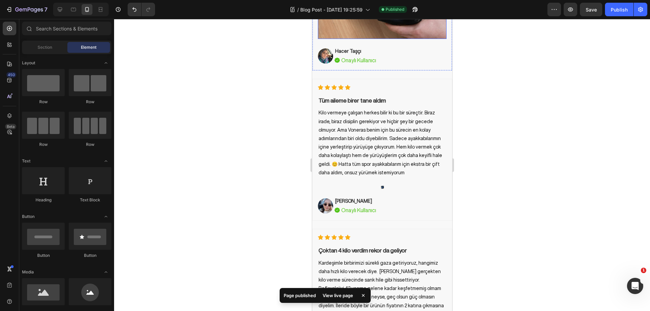
scroll to position [2745, 0]
